Goal: Task Accomplishment & Management: Complete application form

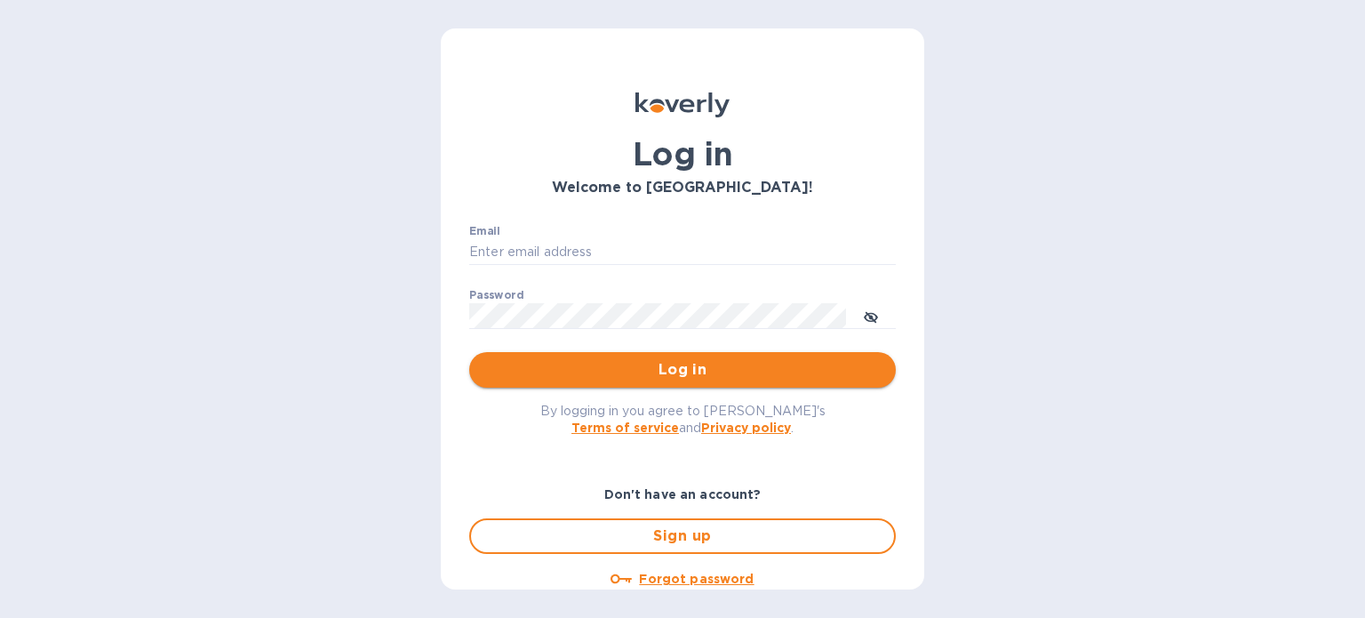
type input "[EMAIL_ADDRESS][DOMAIN_NAME]"
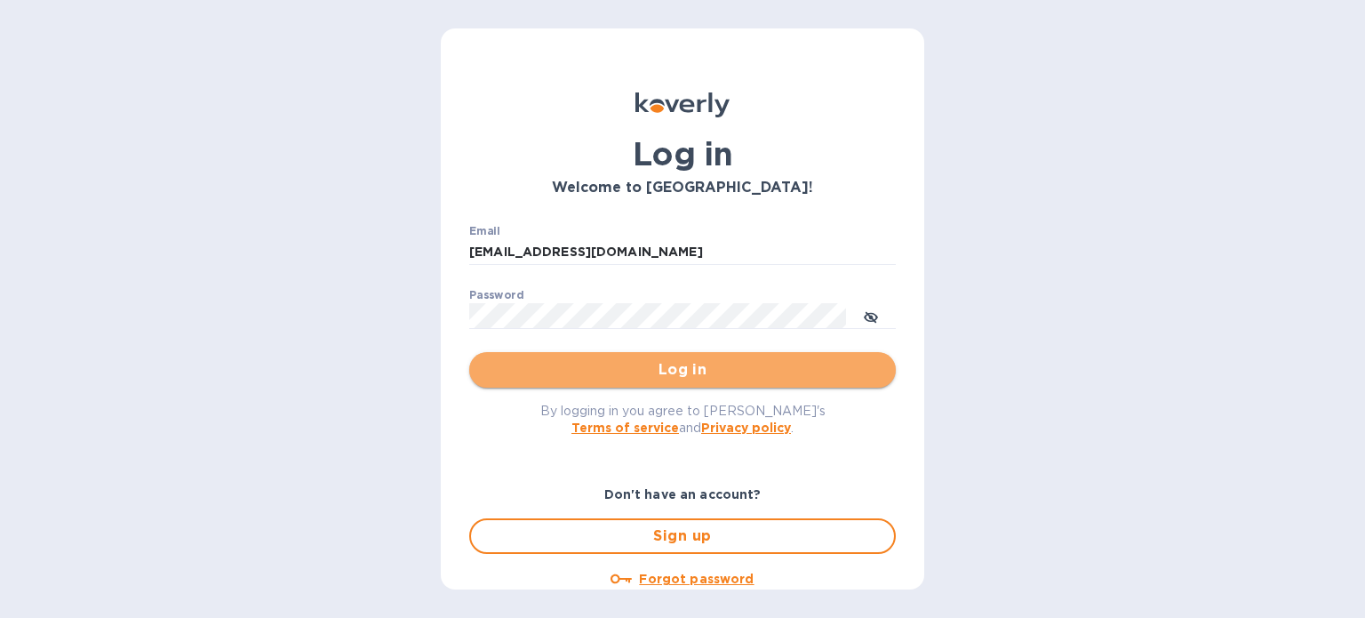
click at [699, 365] on span "Log in" at bounding box center [682, 369] width 398 height 21
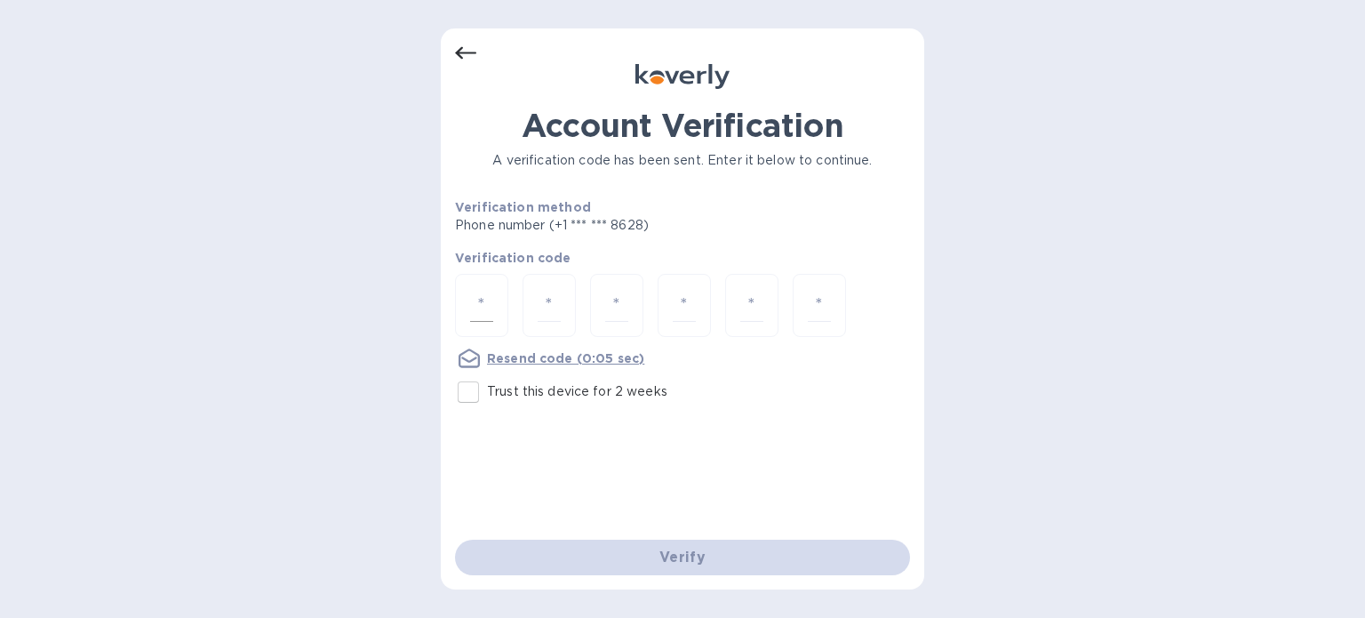
click at [482, 299] on input "number" at bounding box center [481, 305] width 23 height 33
type input "6"
type input "8"
type input "2"
type input "5"
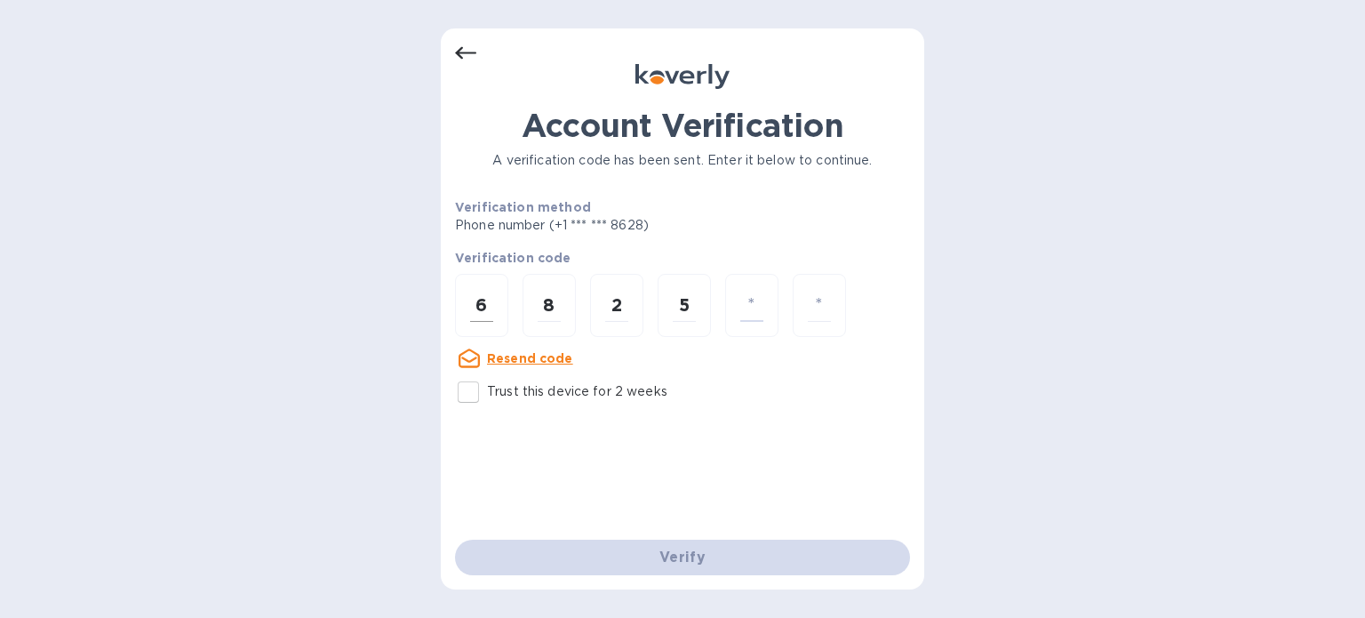
type input "4"
type input "7"
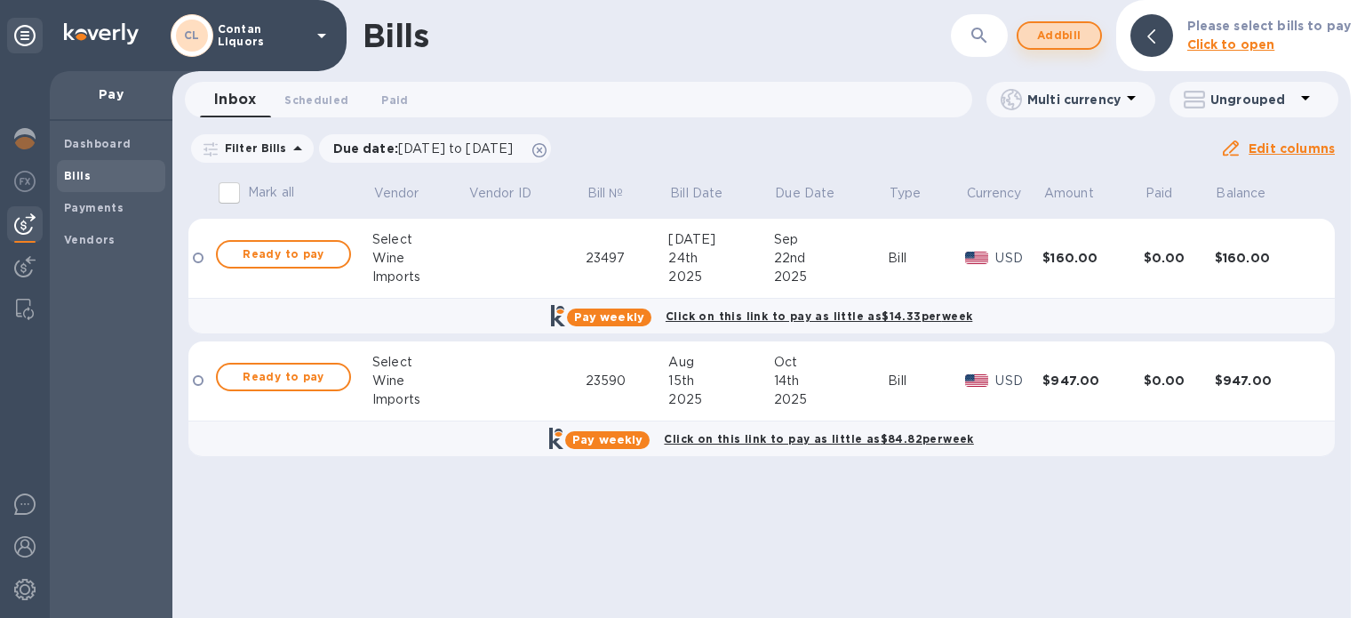
click at [1067, 35] on span "Add bill" at bounding box center [1059, 35] width 53 height 21
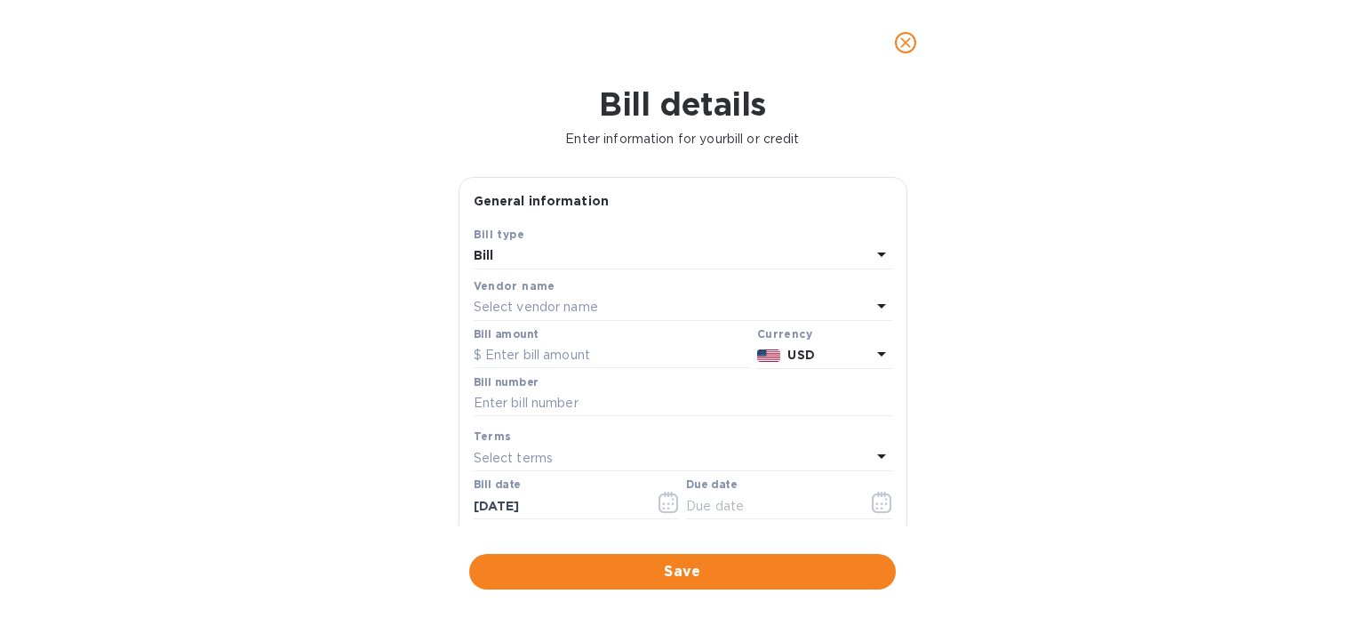
click at [878, 302] on icon at bounding box center [881, 305] width 21 height 21
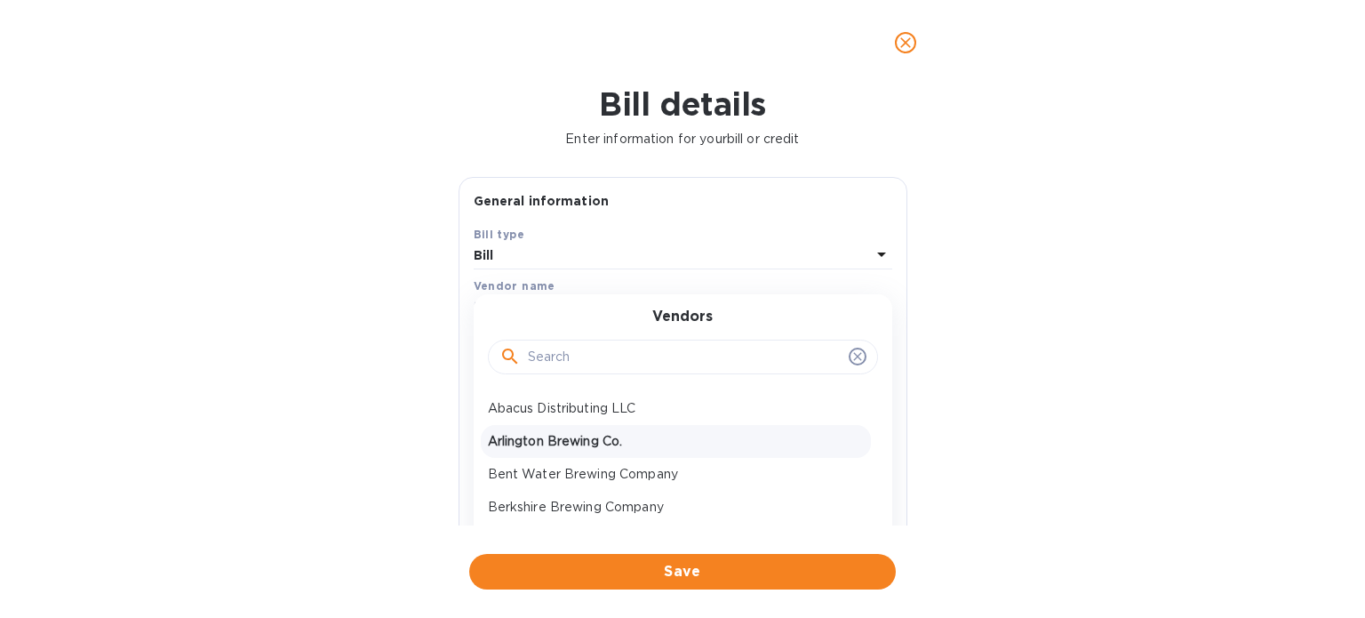
click at [602, 442] on p "Arlington Brewing Co." at bounding box center [676, 441] width 376 height 19
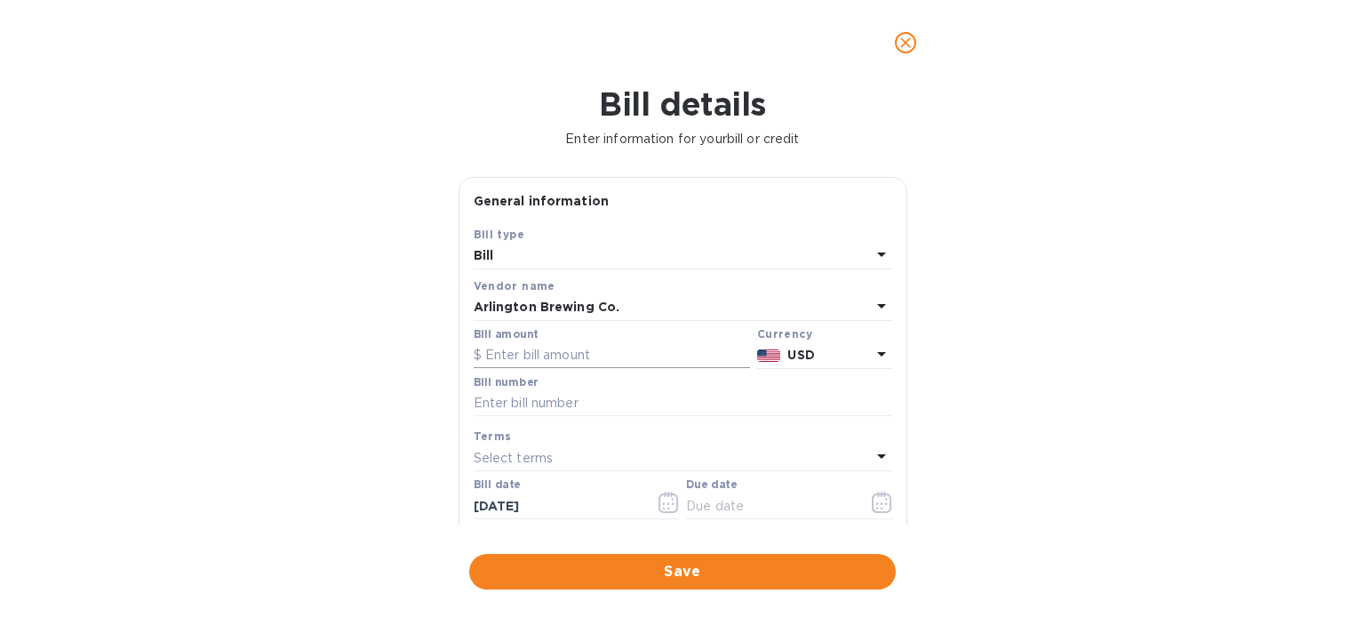
click at [597, 352] on input "text" at bounding box center [612, 355] width 276 height 27
paste input "281.80"
type input "281.80"
click at [547, 403] on input "text" at bounding box center [683, 403] width 419 height 27
paste input "ABCo-100"
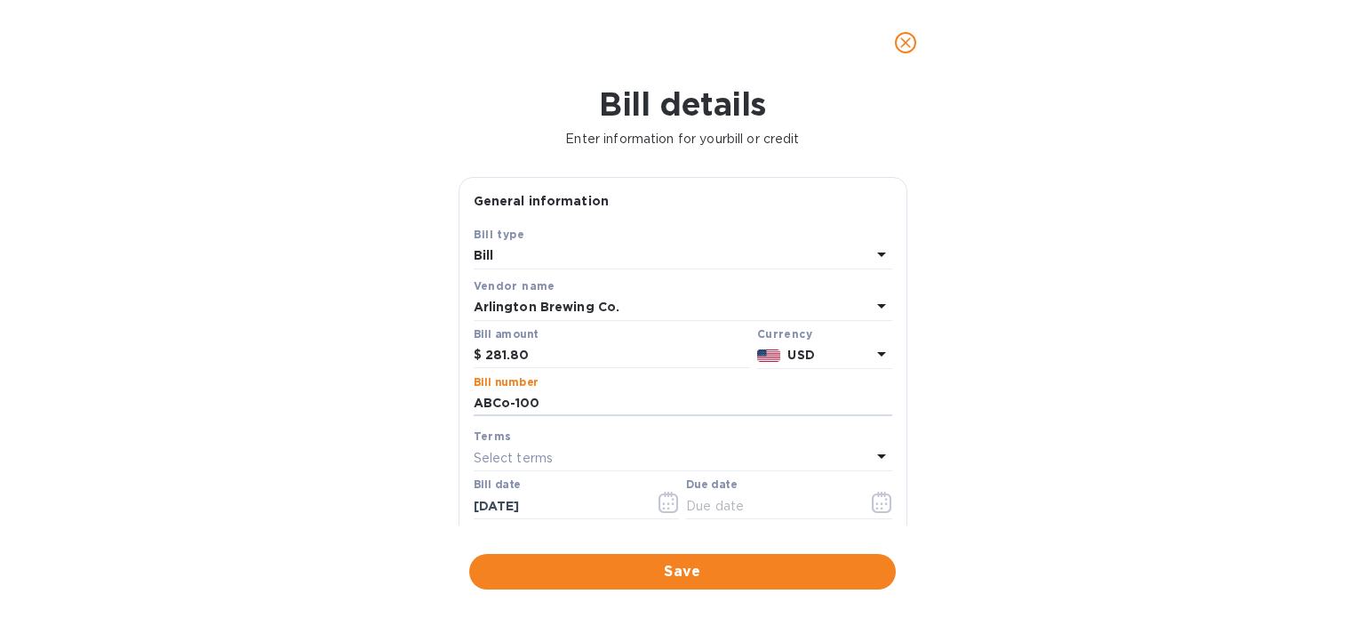
type input "ABCo-100"
click at [874, 460] on icon at bounding box center [881, 455] width 21 height 21
click at [720, 515] on input "text" at bounding box center [685, 507] width 314 height 27
type input "30"
click button "Save" at bounding box center [0, 0] width 0 height 0
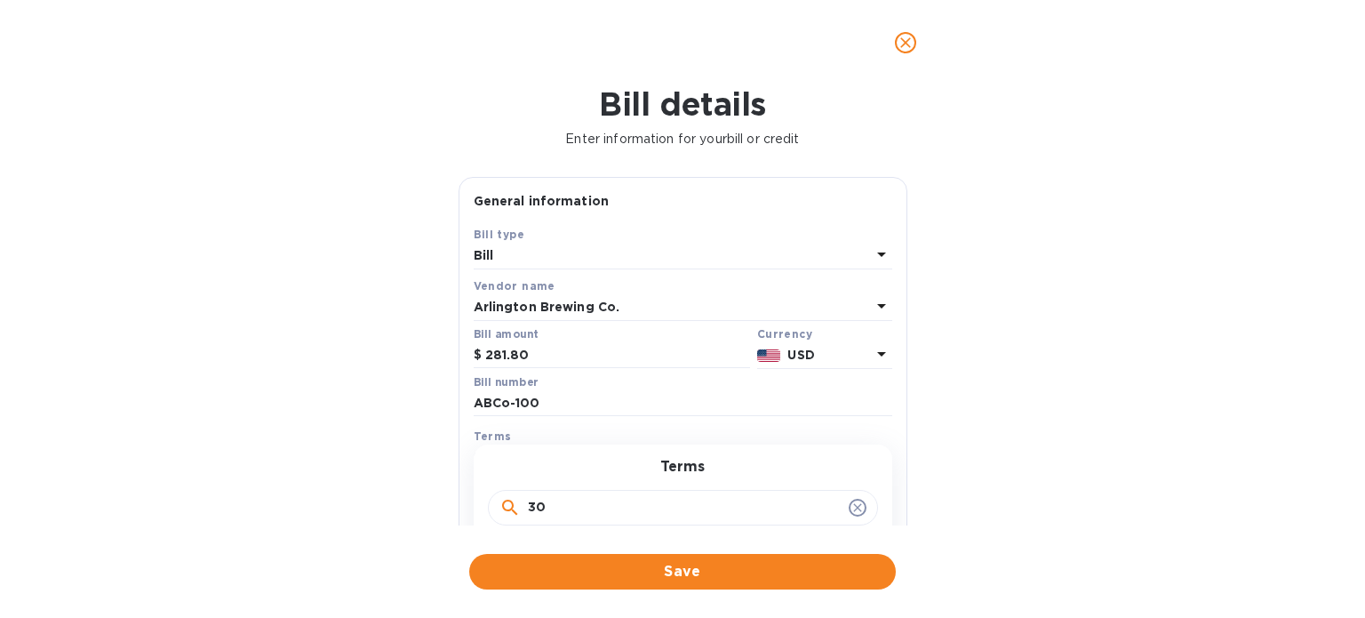
click at [852, 511] on icon at bounding box center [857, 507] width 14 height 14
click at [853, 507] on icon at bounding box center [857, 507] width 8 height 8
click at [732, 500] on input "text" at bounding box center [685, 507] width 314 height 27
type input "30"
click button "Save" at bounding box center [0, 0] width 0 height 0
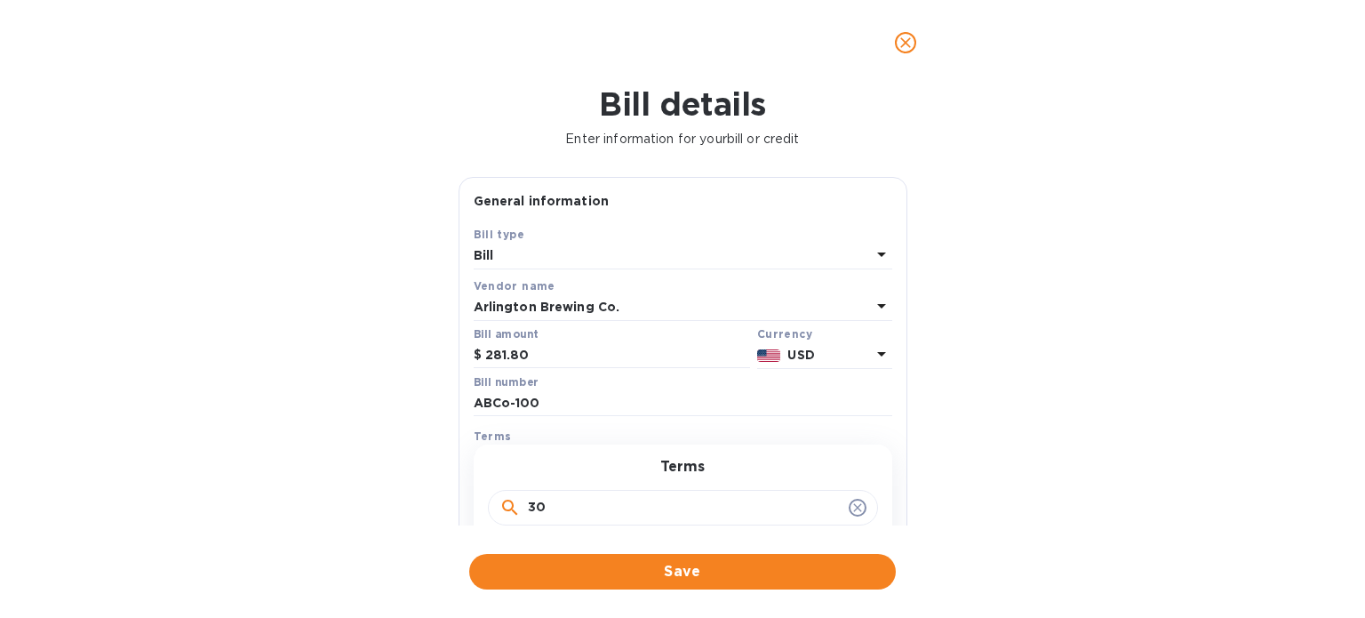
drag, startPoint x: 854, startPoint y: 507, endPoint x: 1148, endPoint y: 315, distance: 351.2
click at [854, 506] on icon at bounding box center [857, 507] width 14 height 14
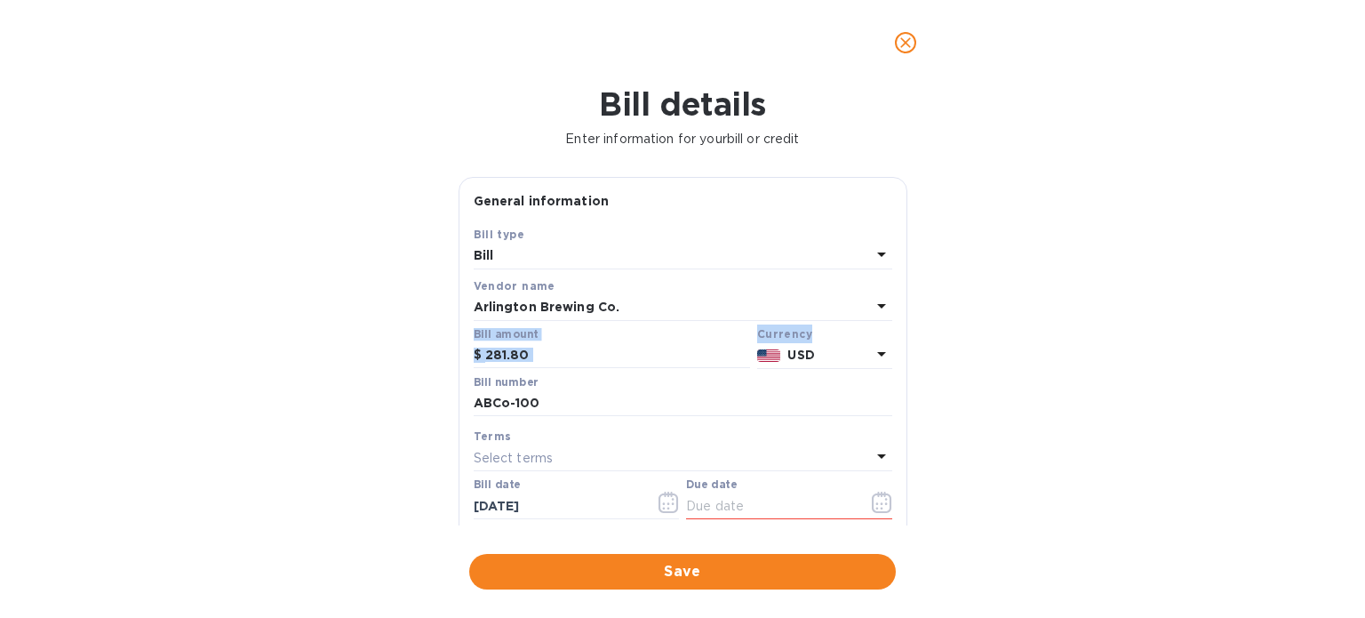
drag, startPoint x: 899, startPoint y: 308, endPoint x: 893, endPoint y: 329, distance: 21.4
click at [893, 329] on div "General information Save Bill type Bill Vendor name Arlington Brewing Co. Bill …" at bounding box center [683, 418] width 449 height 482
click at [1006, 415] on div "Bill details Enter information for your bill or credit General information Save…" at bounding box center [682, 351] width 1365 height 532
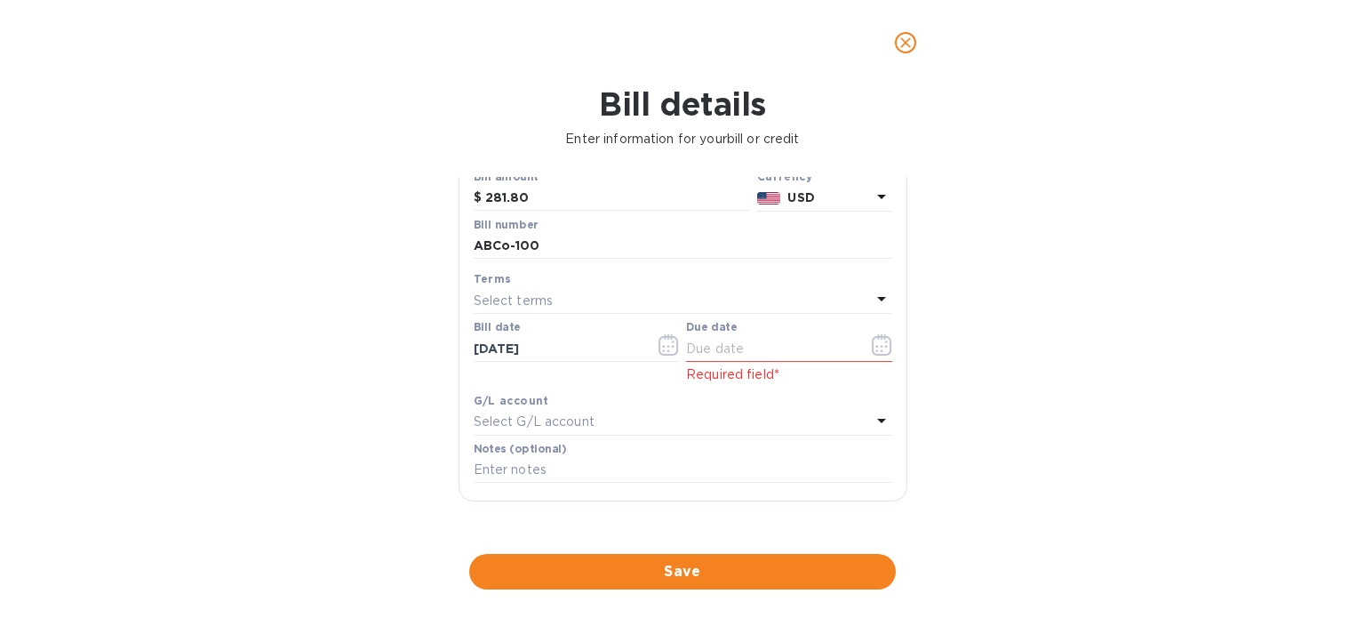
scroll to position [178, 0]
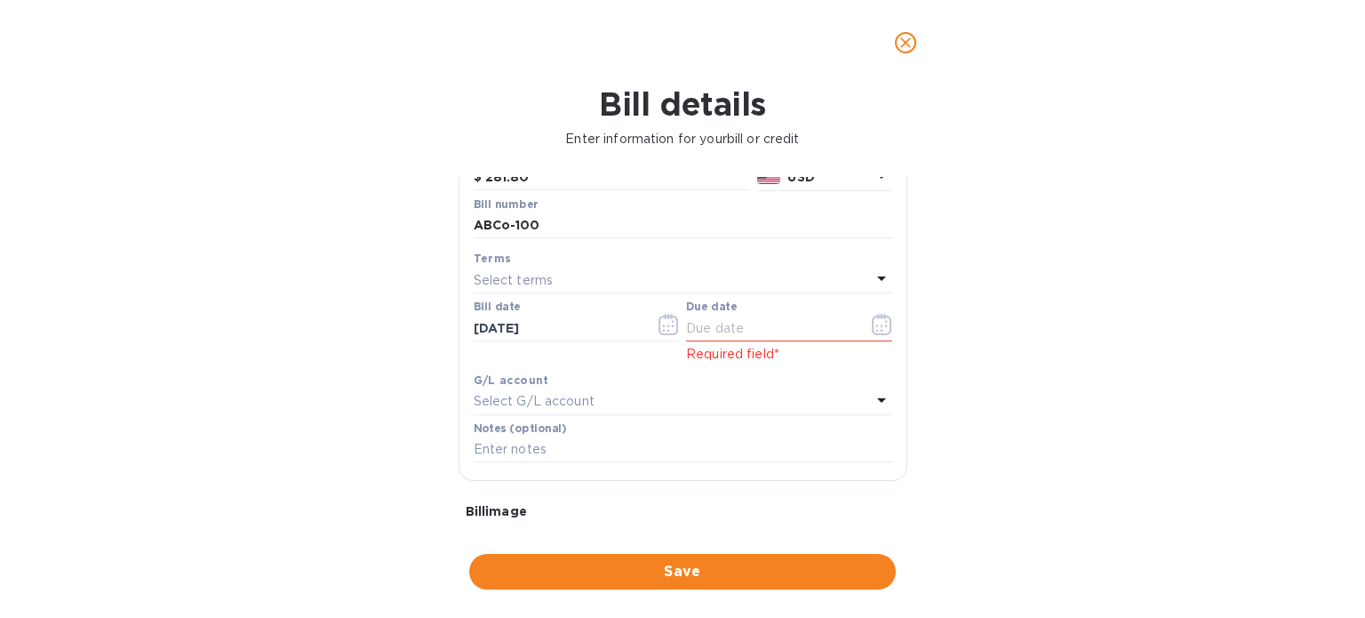
click at [871, 280] on icon at bounding box center [881, 277] width 21 height 21
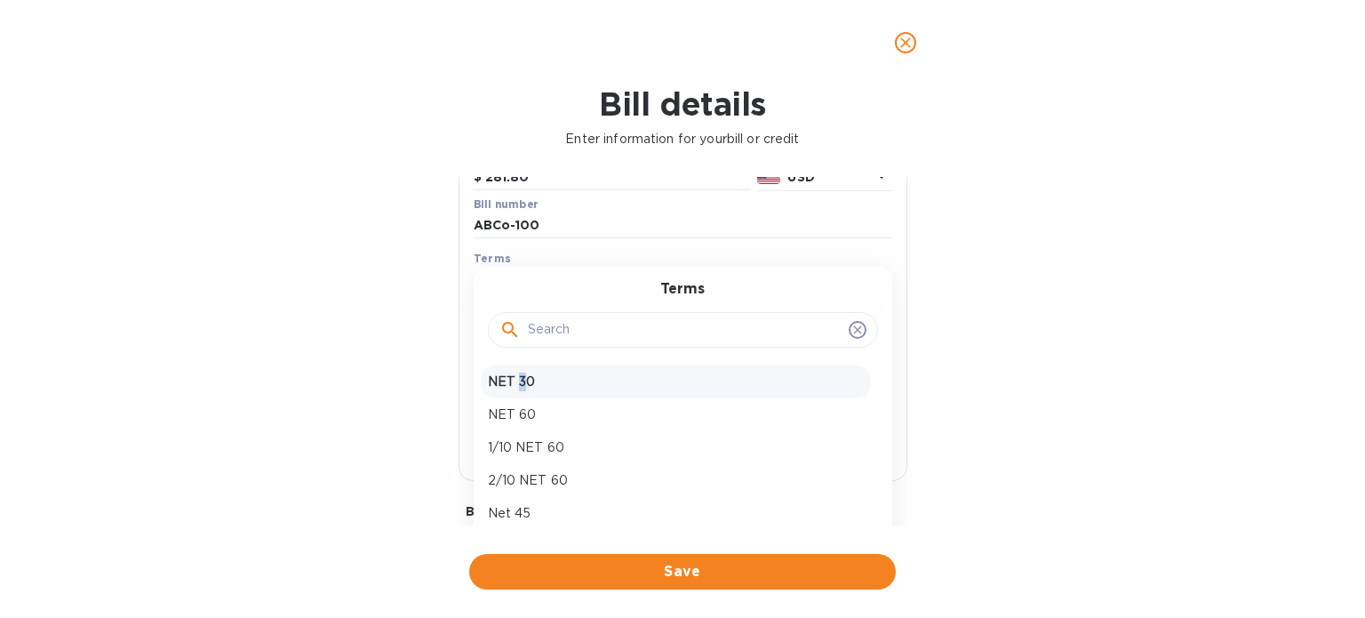
click at [521, 387] on p "NET 30" at bounding box center [676, 381] width 376 height 19
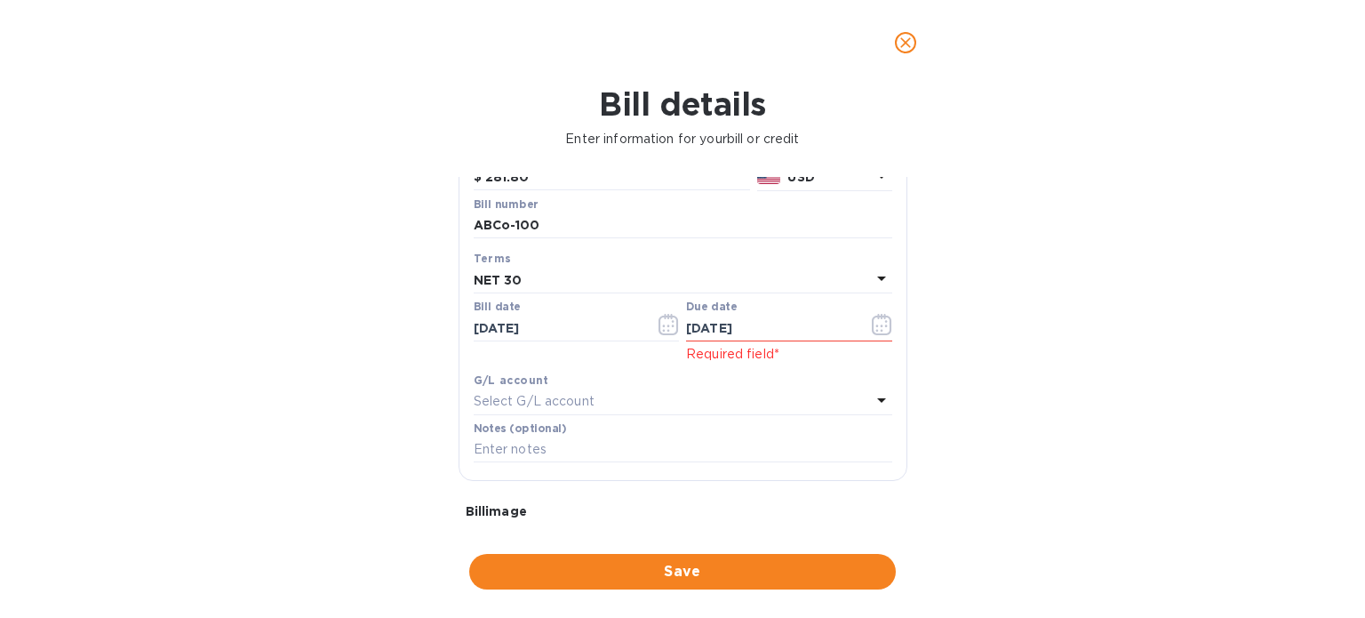
type input "[DATE]"
click at [508, 327] on input "[DATE]" at bounding box center [558, 328] width 168 height 27
click at [667, 324] on icon "button" at bounding box center [668, 324] width 20 height 21
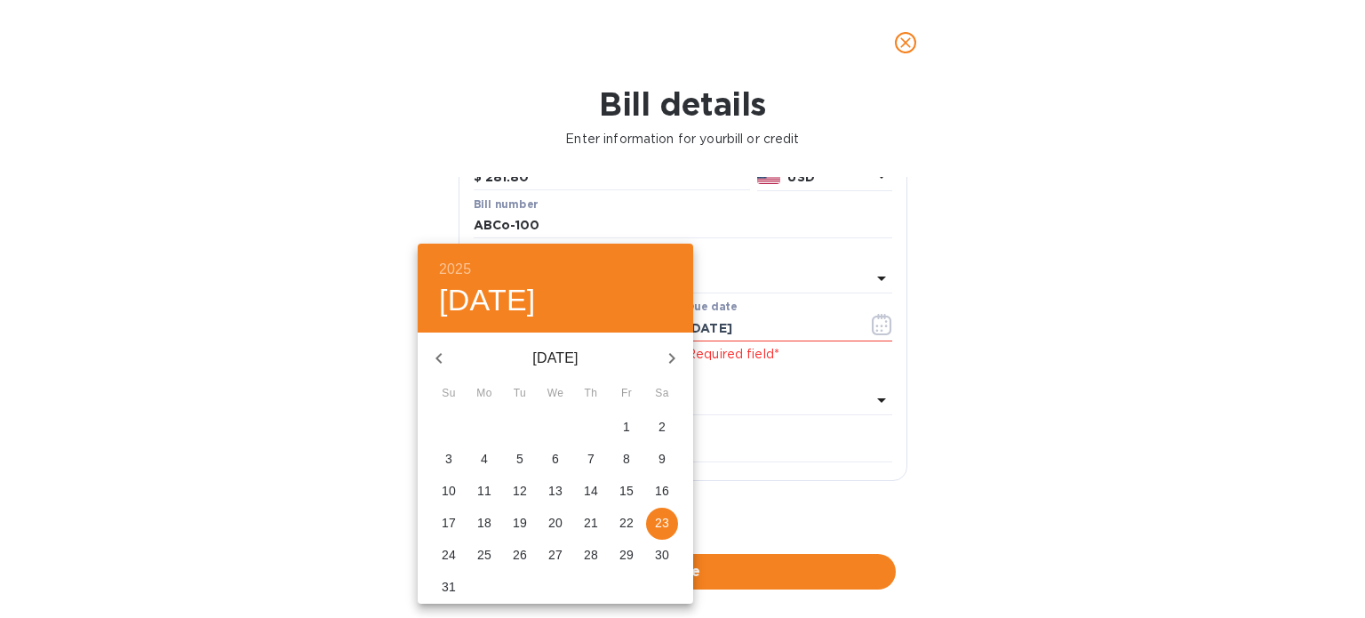
click at [552, 483] on p "13" at bounding box center [555, 491] width 14 height 18
type input "[DATE]"
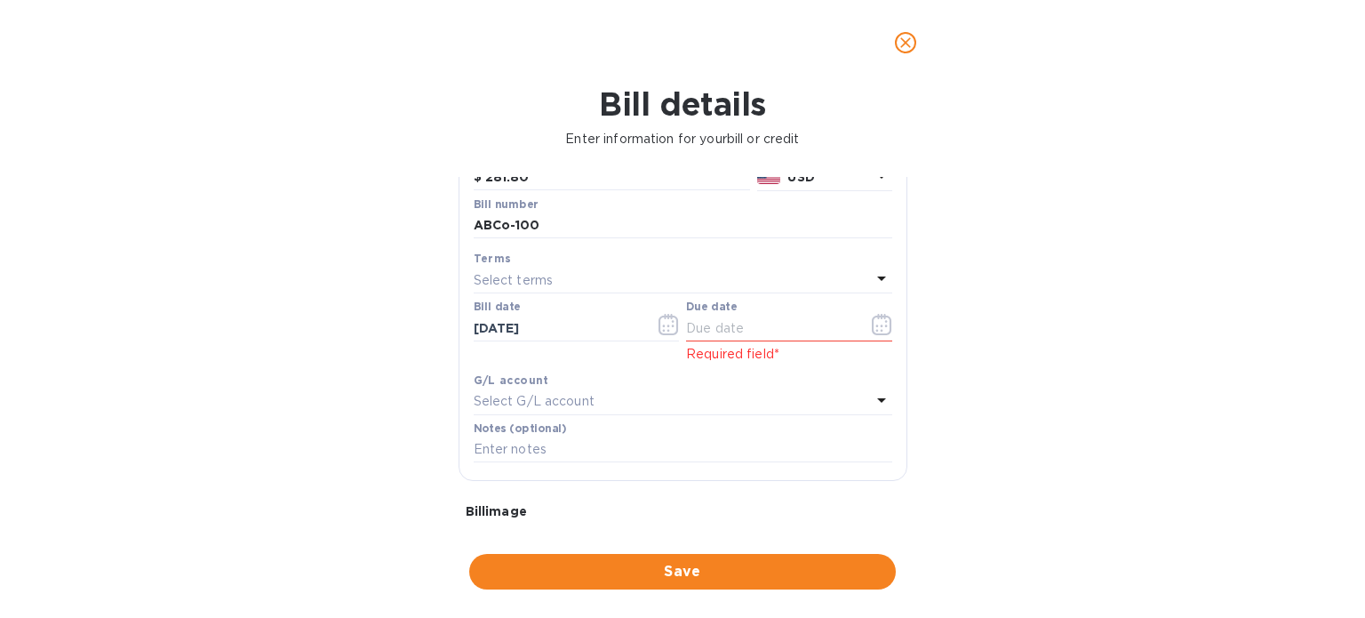
click at [690, 398] on div "Select G/L account" at bounding box center [672, 401] width 397 height 25
click at [874, 276] on icon at bounding box center [881, 277] width 21 height 21
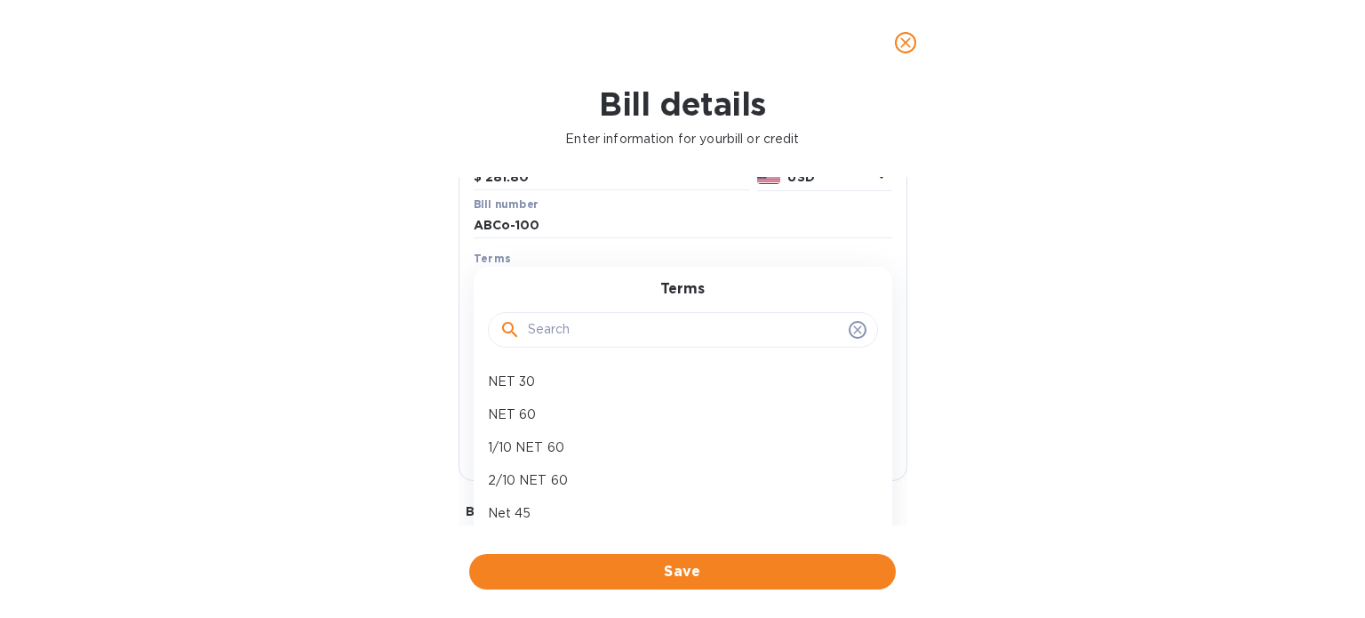
click at [515, 383] on p "NET 30" at bounding box center [676, 381] width 376 height 19
type input "[DATE]"
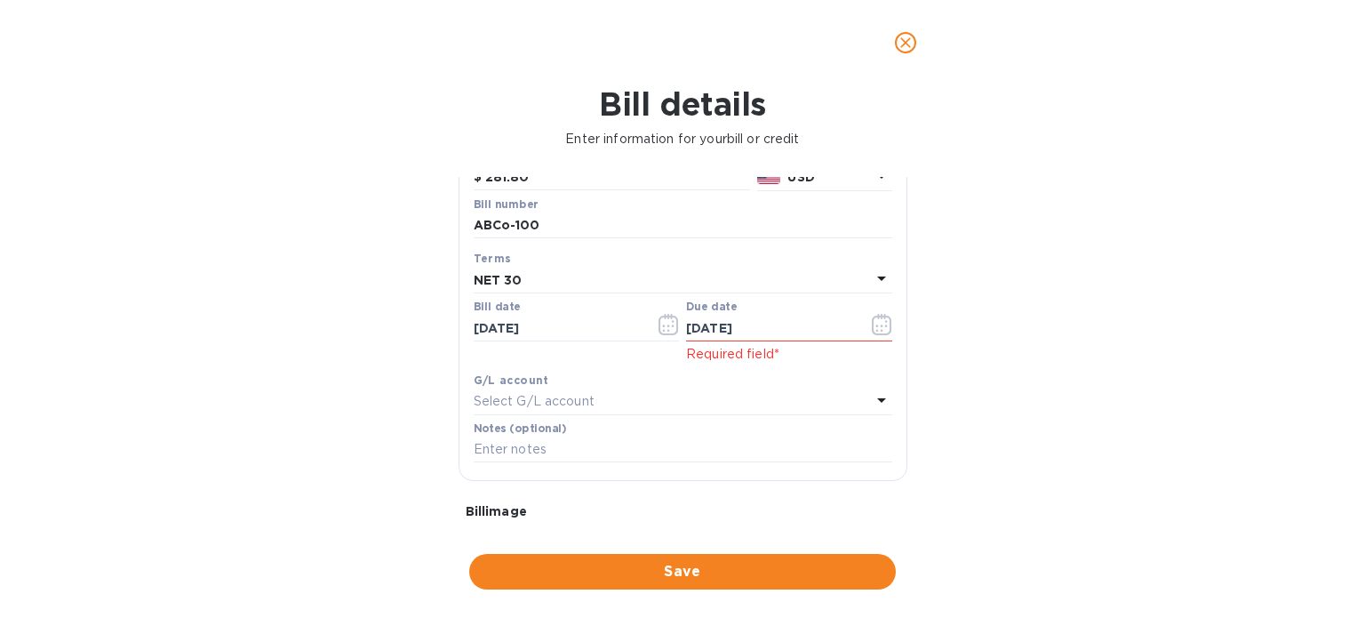
scroll to position [267, 0]
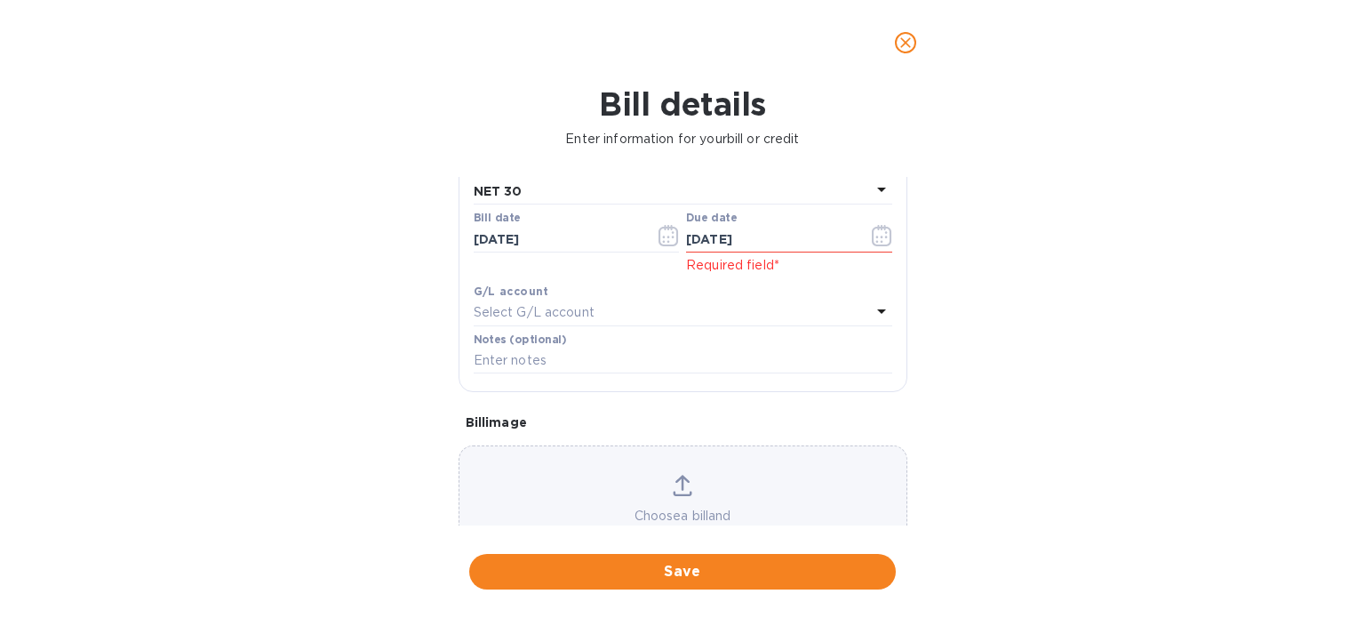
click at [882, 308] on icon at bounding box center [881, 310] width 21 height 21
click at [949, 314] on div "Bill details Enter information for your bill or credit General information Save…" at bounding box center [682, 351] width 1365 height 532
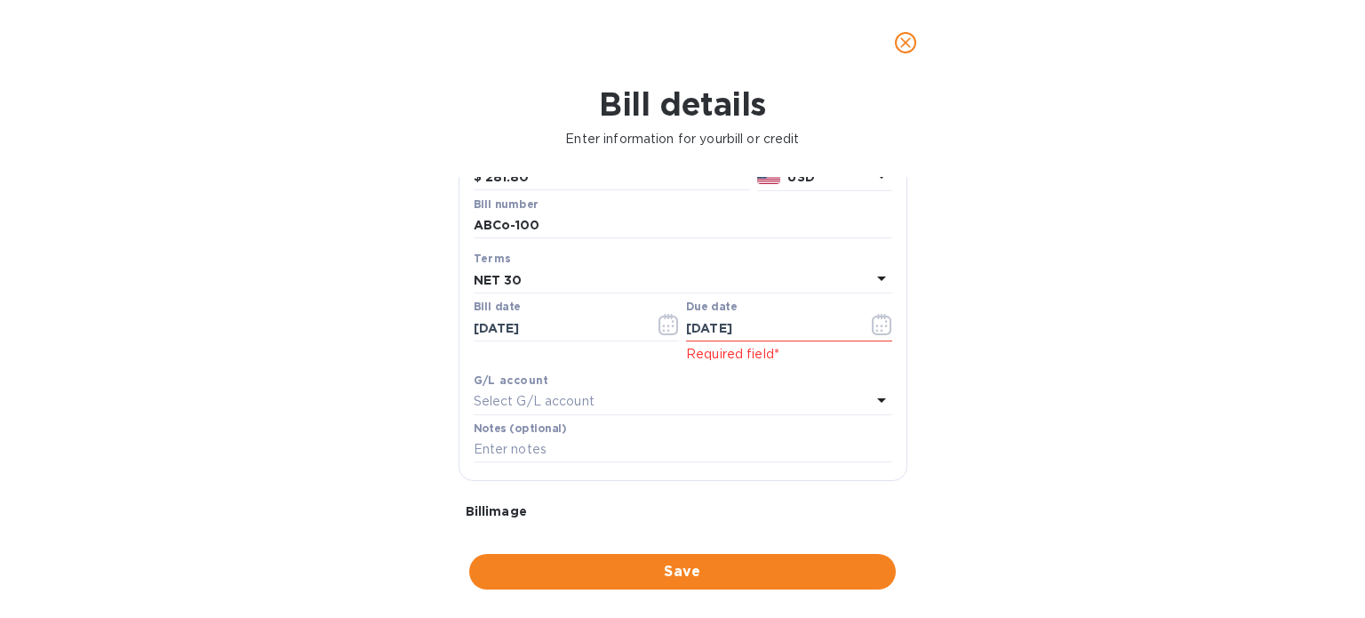
scroll to position [160, 0]
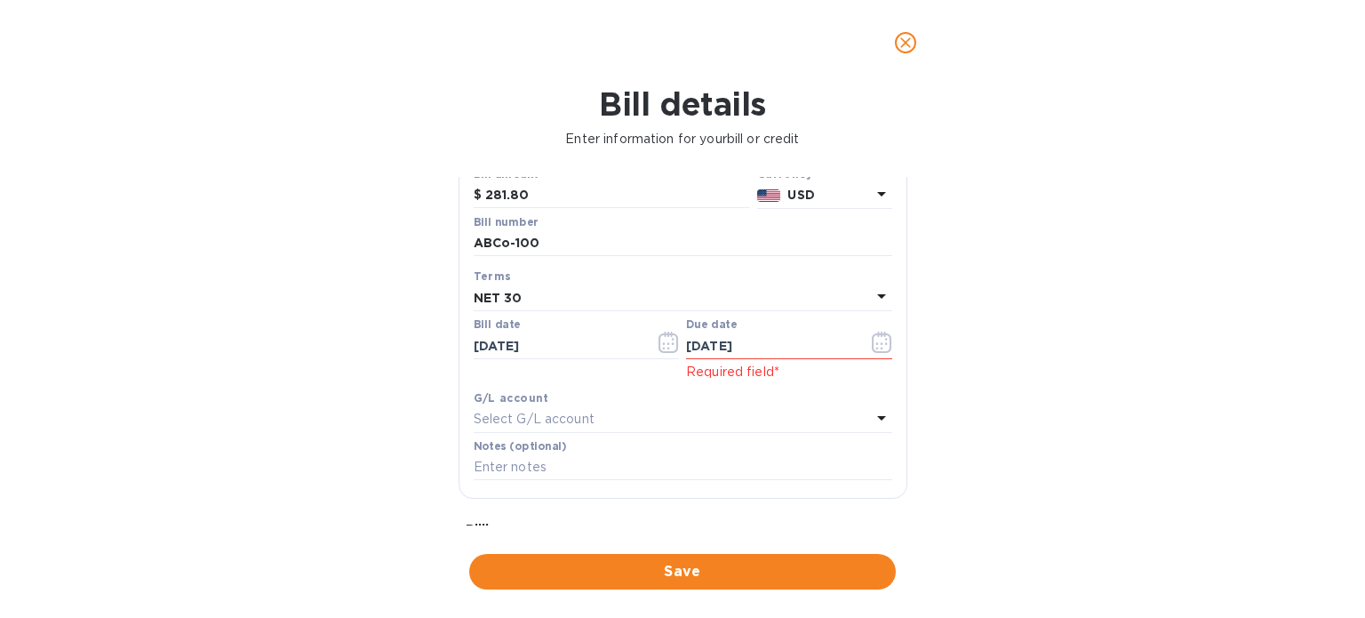
click at [877, 419] on icon at bounding box center [881, 417] width 21 height 21
click at [877, 419] on div "Accounts No options" at bounding box center [683, 478] width 419 height 145
click at [1013, 403] on div "Bill details Enter information for your bill or credit General information Save…" at bounding box center [682, 351] width 1365 height 532
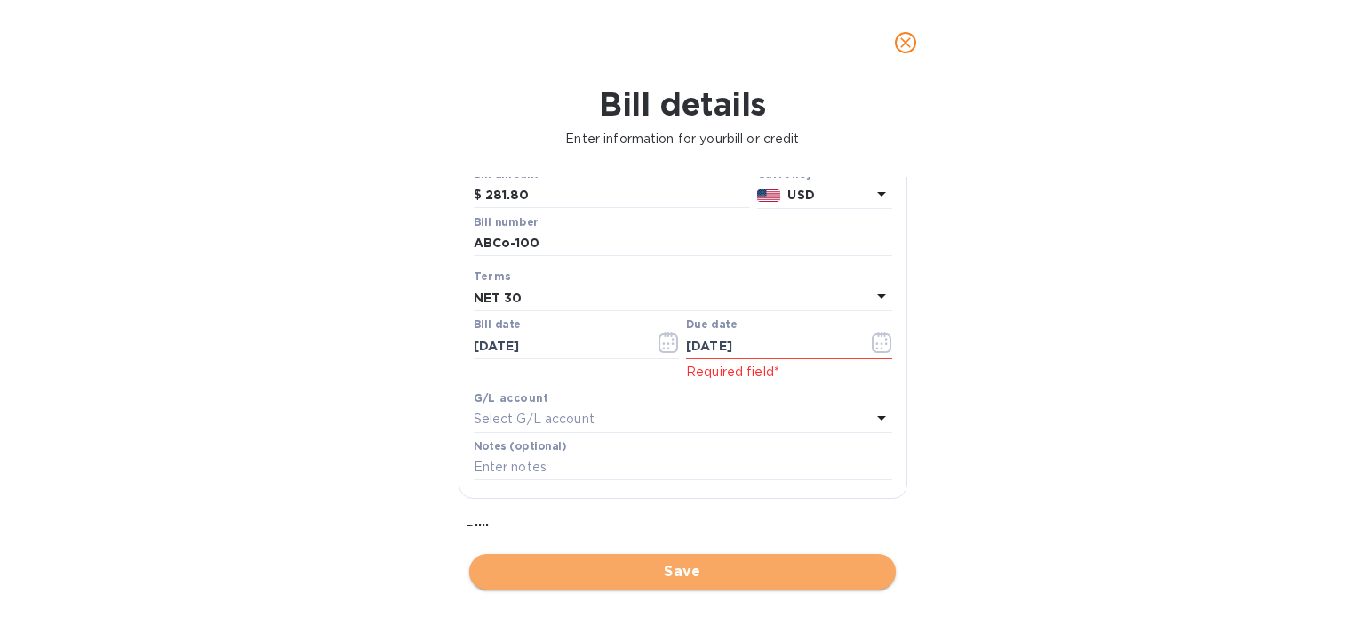
click at [668, 587] on button "Save" at bounding box center [682, 572] width 427 height 36
